Goal: Task Accomplishment & Management: Manage account settings

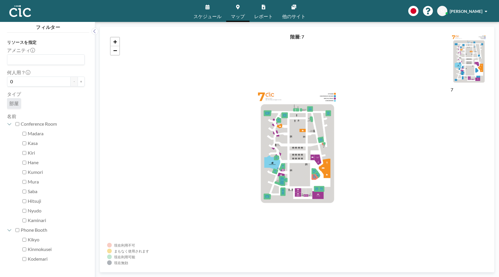
click at [240, 14] on span "マップ" at bounding box center [238, 16] width 14 height 5
click at [466, 10] on span "[PERSON_NAME]" at bounding box center [465, 11] width 33 height 5
click at [468, 13] on span "[PERSON_NAME]" at bounding box center [465, 11] width 33 height 5
click at [464, 27] on span "プロフィール" at bounding box center [469, 28] width 25 height 6
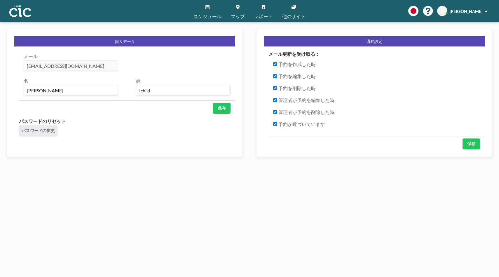
click at [23, 12] on img at bounding box center [20, 11] width 22 height 12
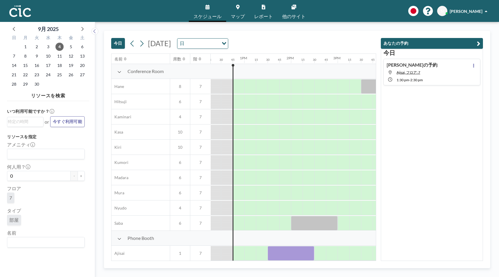
scroll to position [0, 583]
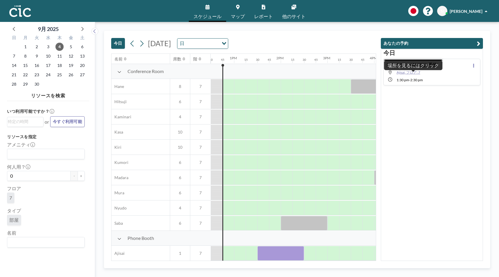
click at [408, 72] on span "Ajisai, フロア: 7" at bounding box center [408, 72] width 24 height 4
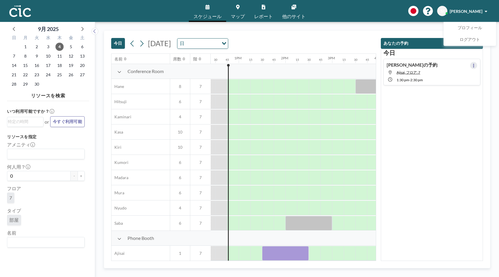
click at [474, 66] on icon at bounding box center [473, 66] width 2 height 4
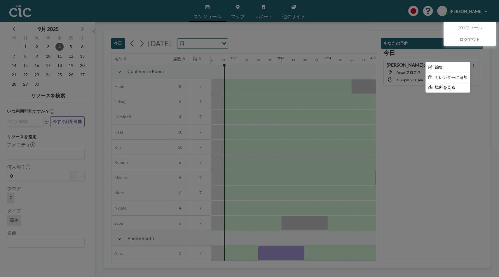
scroll to position [0, 583]
click at [409, 65] on div at bounding box center [249, 138] width 499 height 277
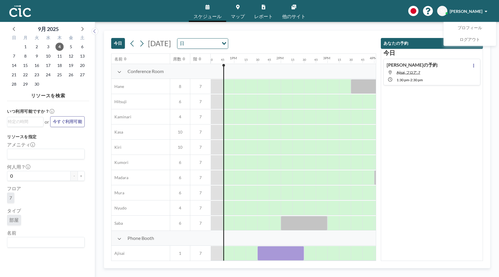
click at [409, 65] on h4 "[PERSON_NAME]の予約" at bounding box center [411, 65] width 51 height 6
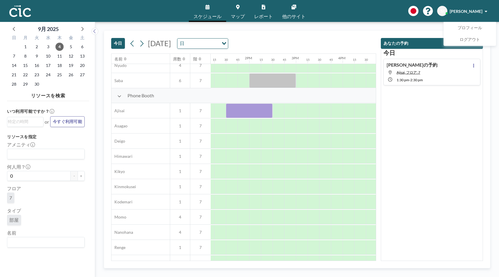
scroll to position [143, 618]
click at [474, 67] on icon at bounding box center [473, 66] width 2 height 4
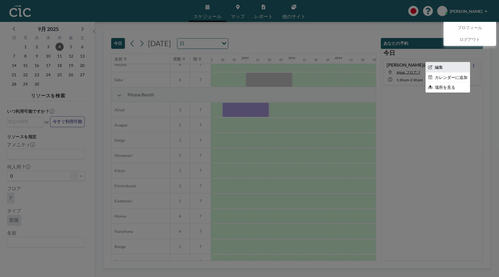
click at [454, 68] on li "編集" at bounding box center [448, 67] width 44 height 10
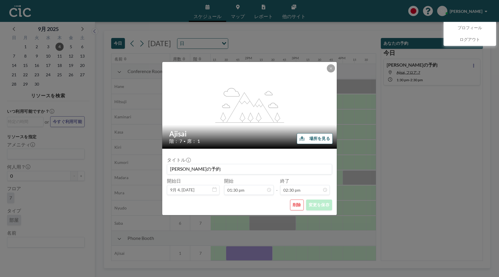
scroll to position [0, 618]
click at [298, 208] on button "削除" at bounding box center [297, 204] width 14 height 11
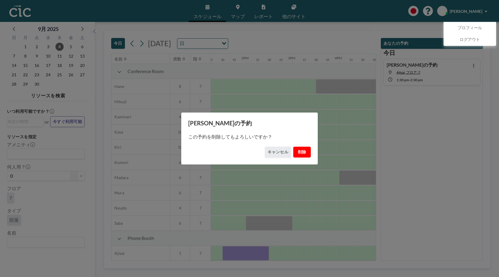
click at [301, 151] on button "削除" at bounding box center [302, 151] width 18 height 11
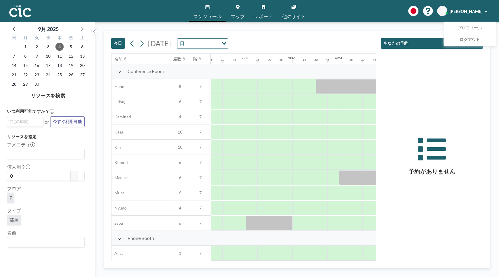
click at [208, 16] on span "スケジュール" at bounding box center [207, 16] width 28 height 5
click at [234, 13] on link "マップ" at bounding box center [237, 11] width 23 height 22
